Goal: Task Accomplishment & Management: Complete application form

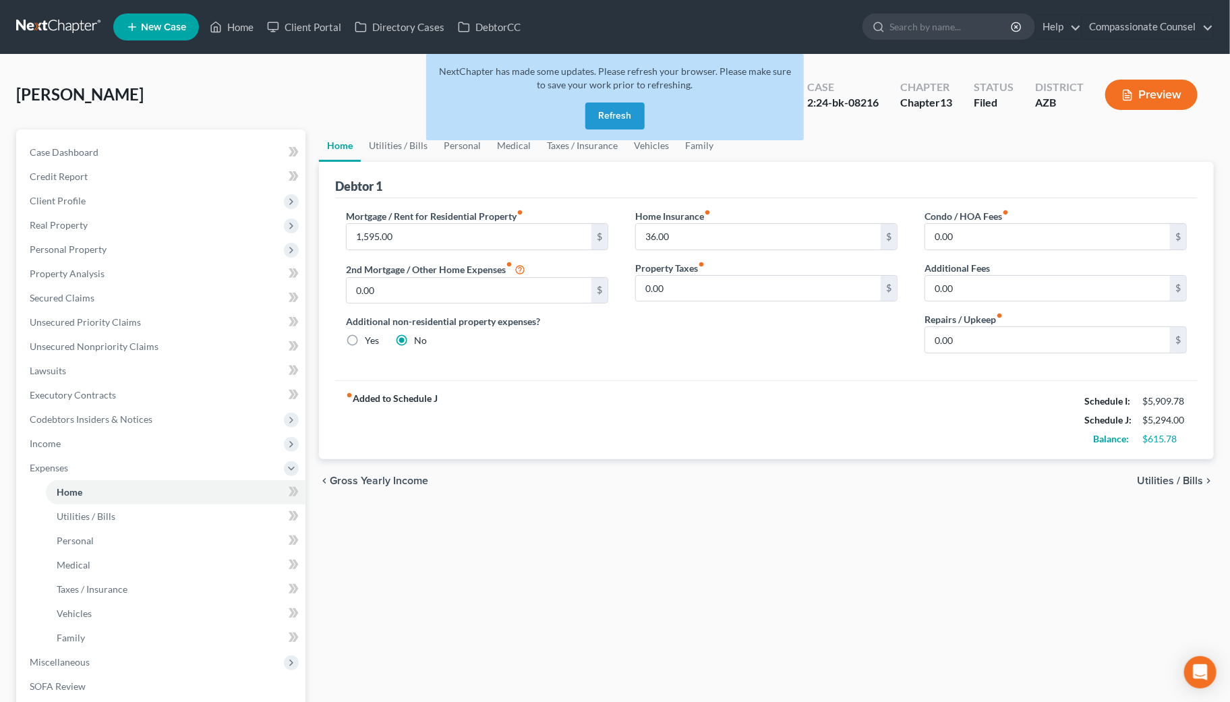
click at [613, 109] on button "Refresh" at bounding box center [614, 115] width 59 height 27
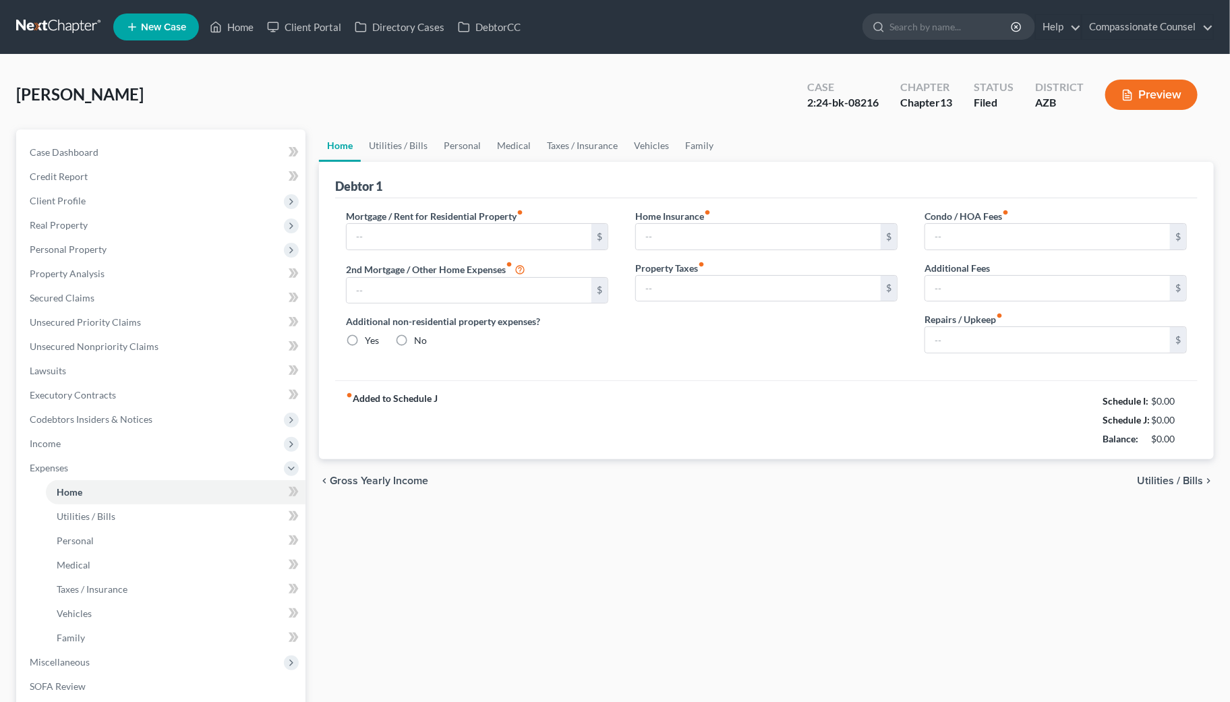
type input "1,500.00"
type input "0.00"
radio input "true"
type input "36.00"
type input "0.00"
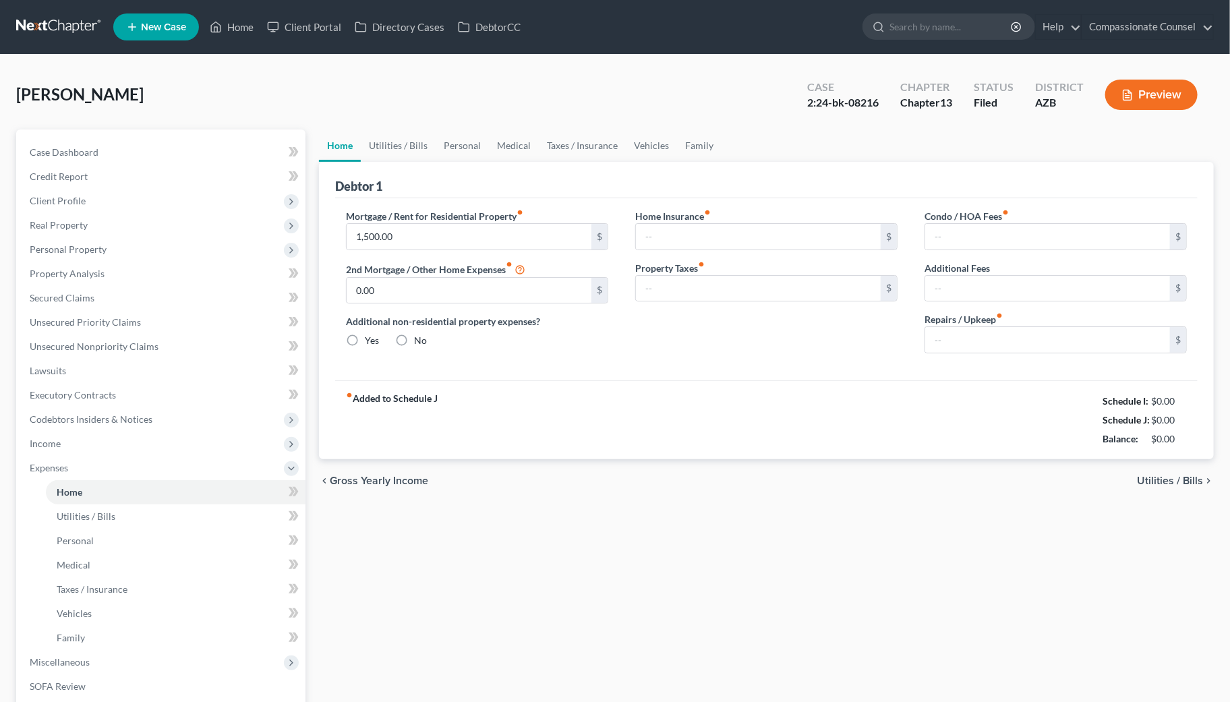
type input "0.00"
